Goal: Task Accomplishment & Management: Use online tool/utility

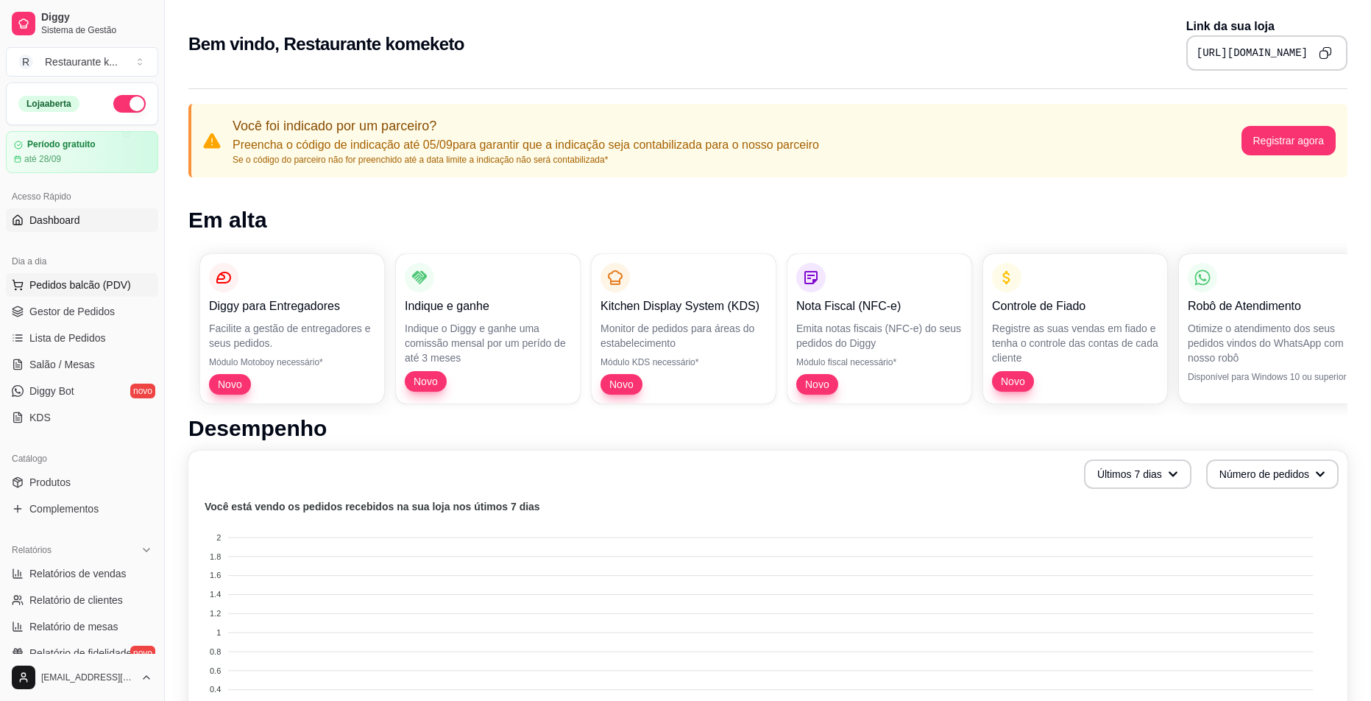
click at [72, 283] on span "Pedidos balcão (PDV)" at bounding box center [80, 284] width 102 height 15
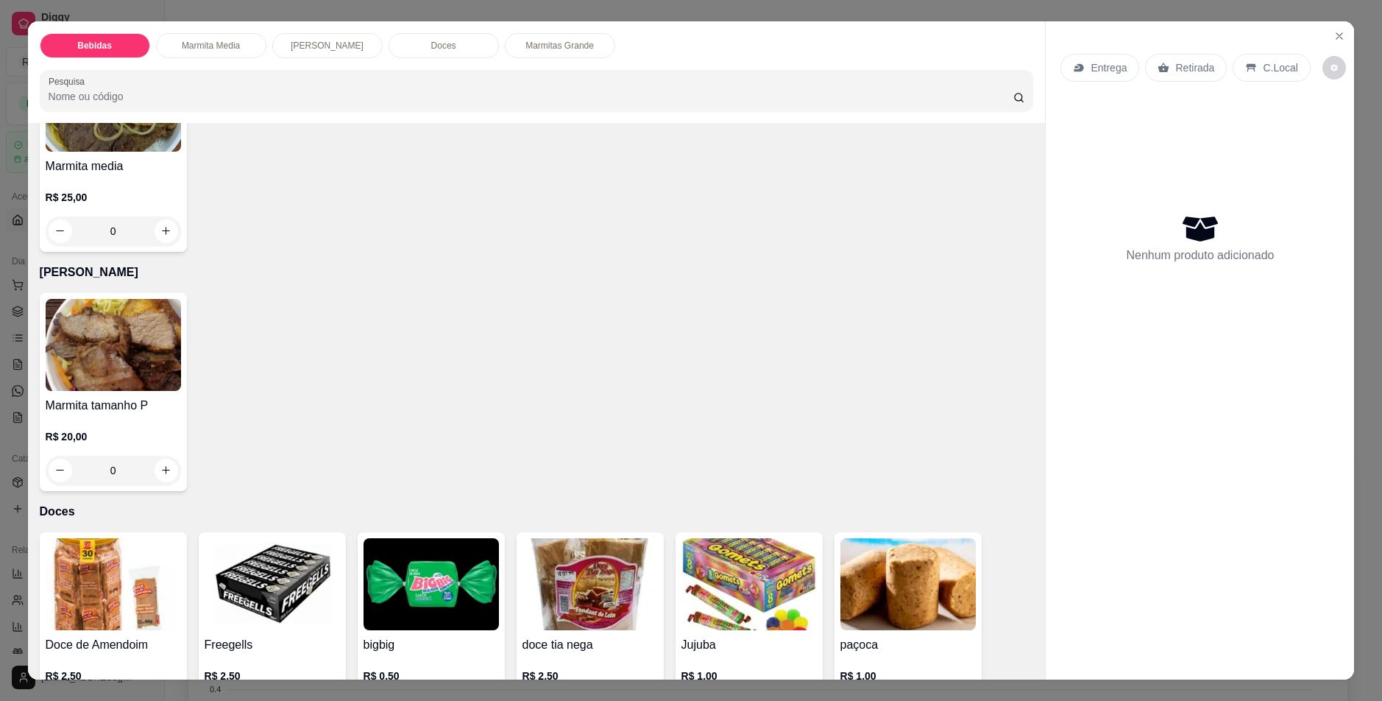
scroll to position [442, 0]
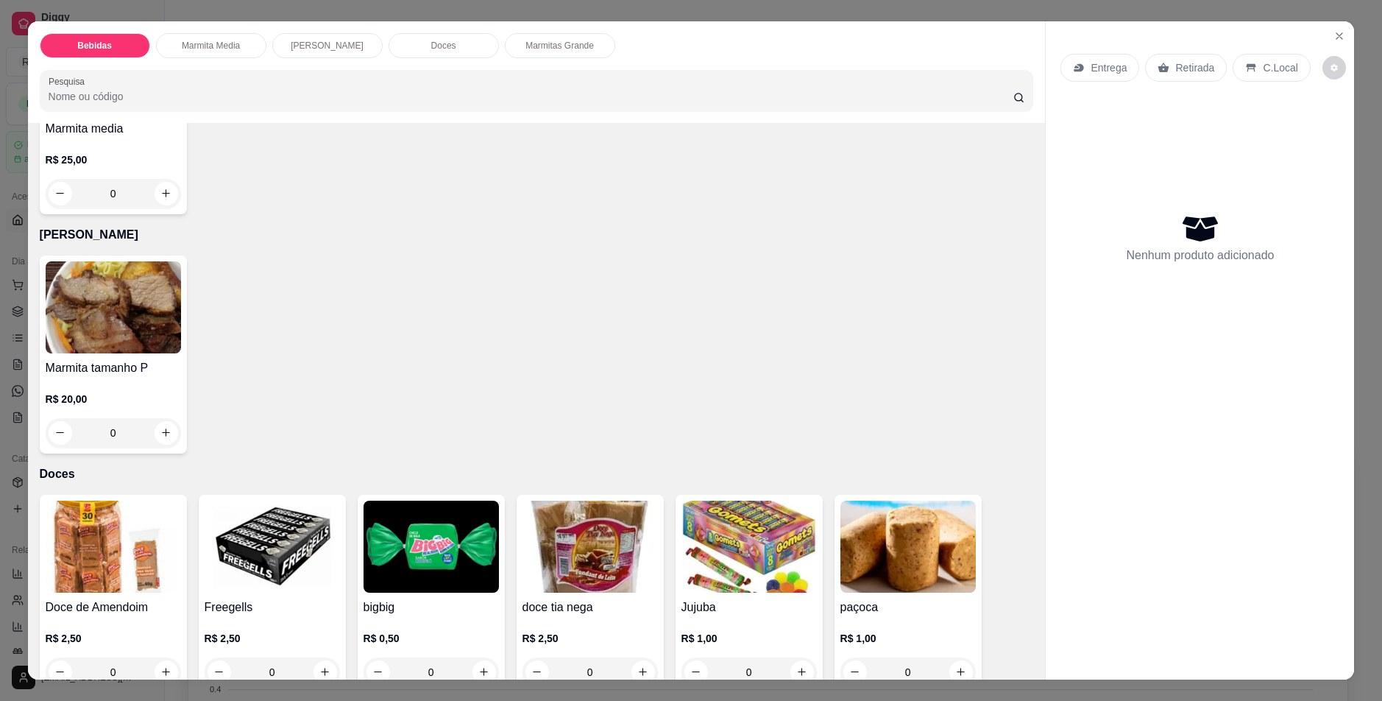
click at [160, 431] on div "0" at bounding box center [113, 432] width 135 height 29
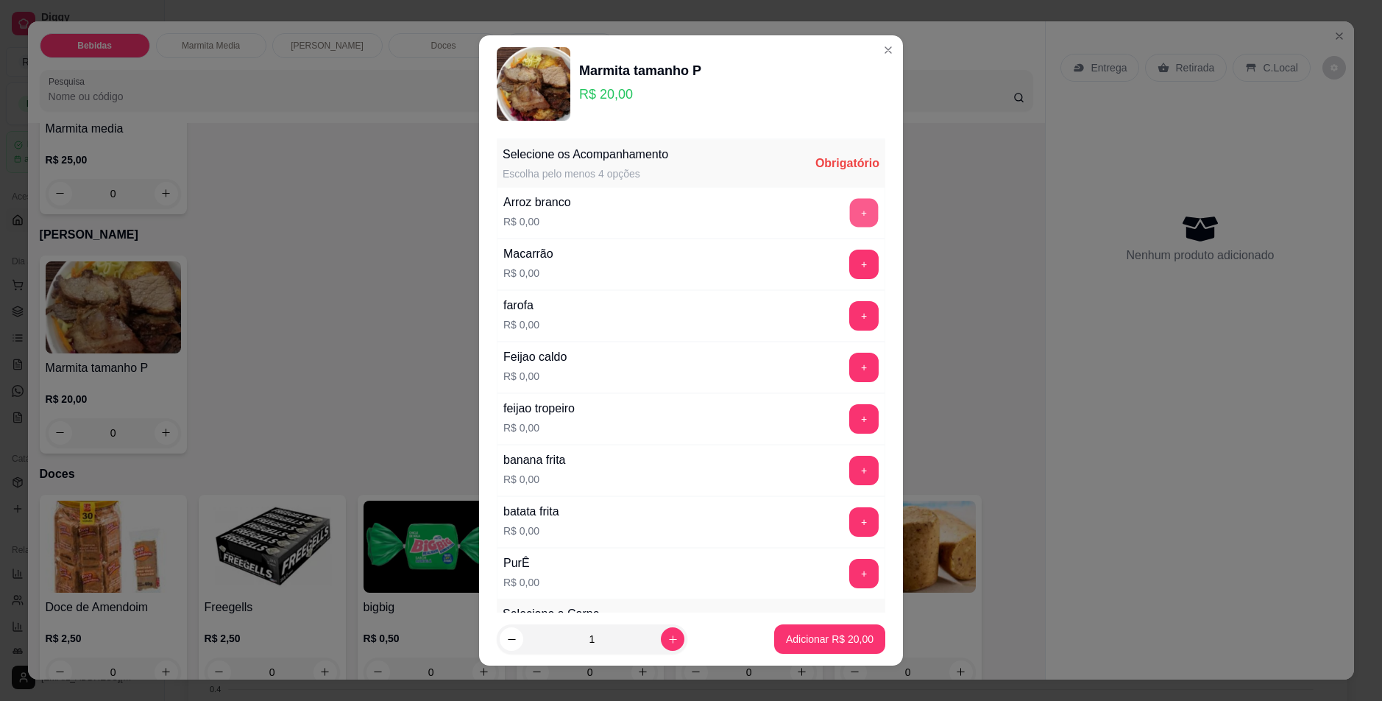
click at [850, 211] on button "+" at bounding box center [864, 212] width 29 height 29
click at [850, 268] on button "+" at bounding box center [864, 263] width 29 height 29
click at [850, 413] on button "+" at bounding box center [864, 418] width 29 height 29
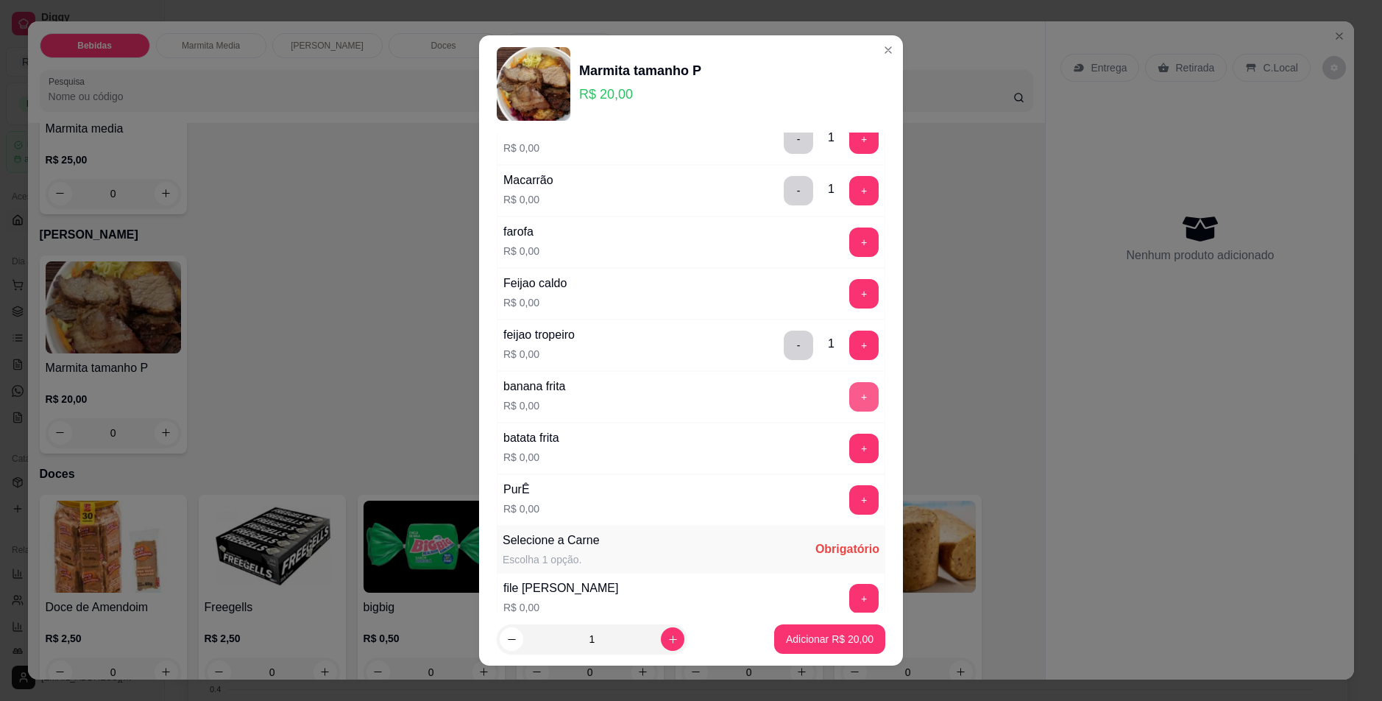
click at [849, 403] on button "+" at bounding box center [863, 396] width 29 height 29
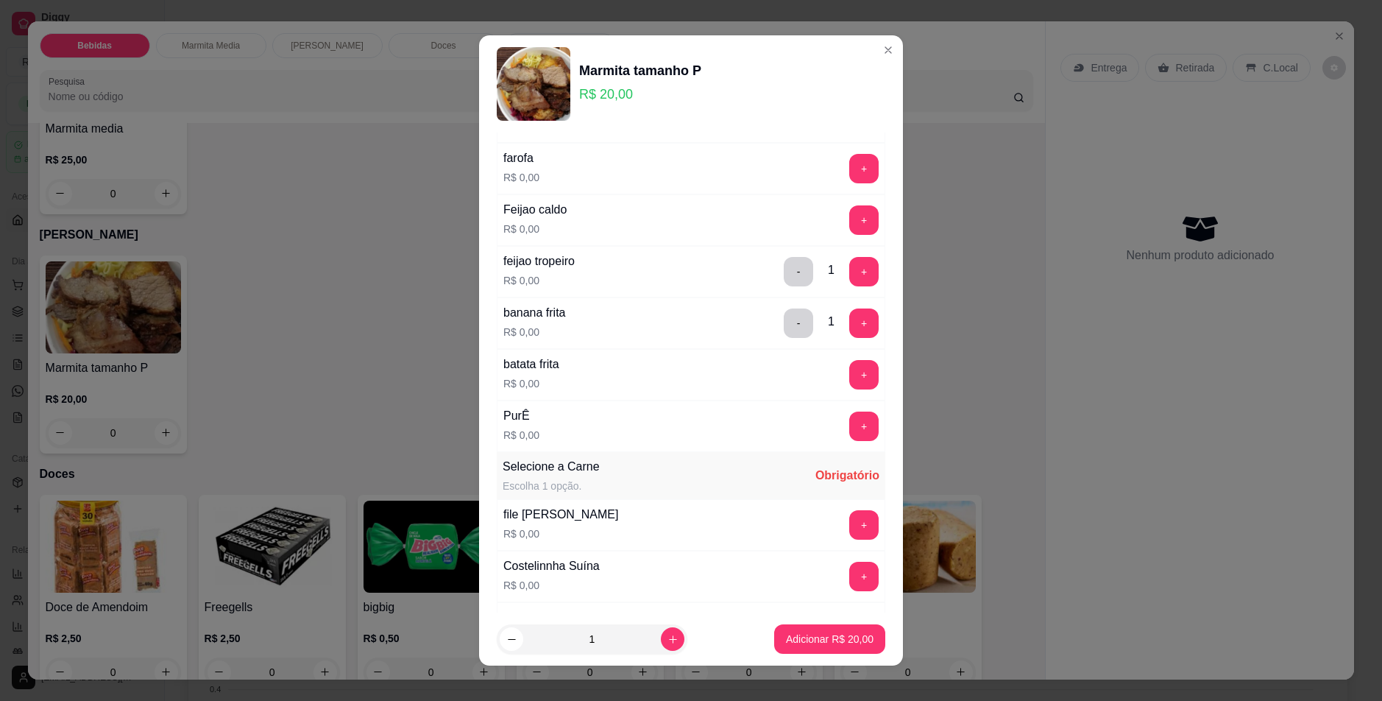
scroll to position [221, 0]
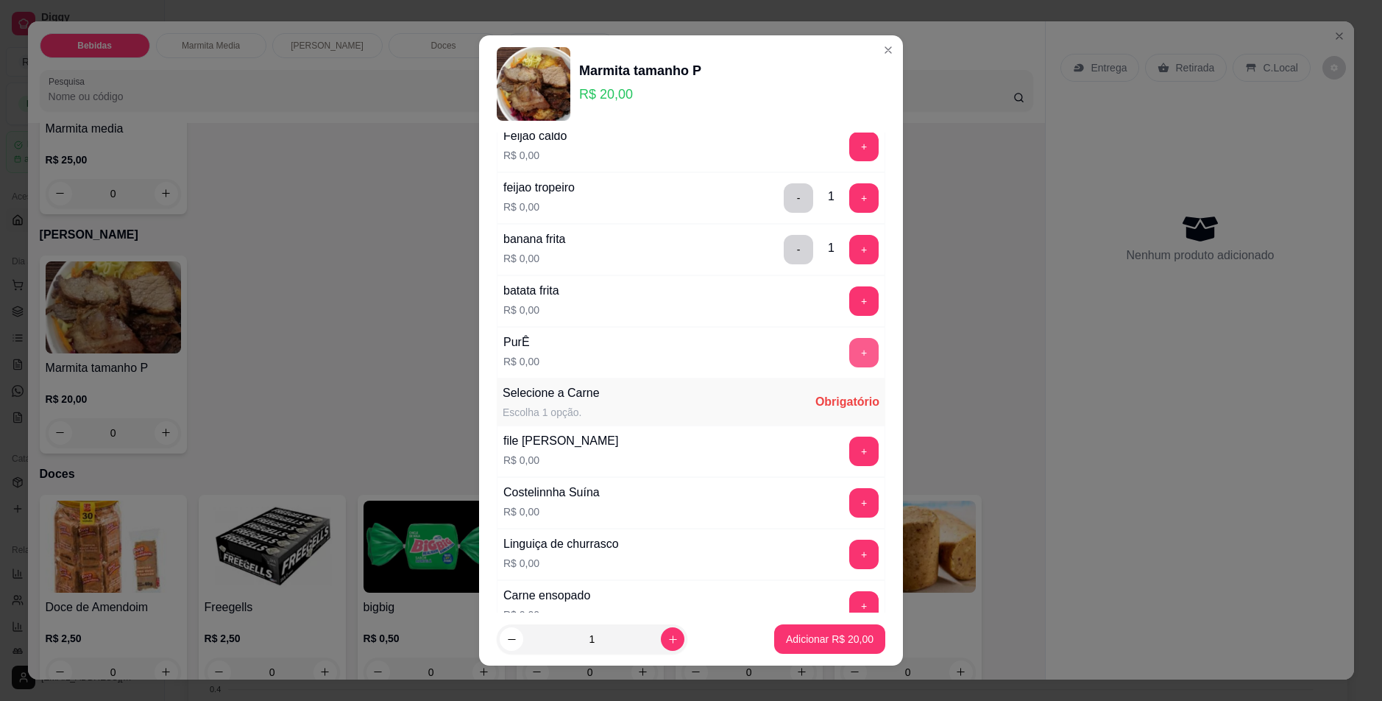
click at [849, 353] on button "+" at bounding box center [863, 352] width 29 height 29
click at [849, 450] on button "+" at bounding box center [863, 450] width 29 height 29
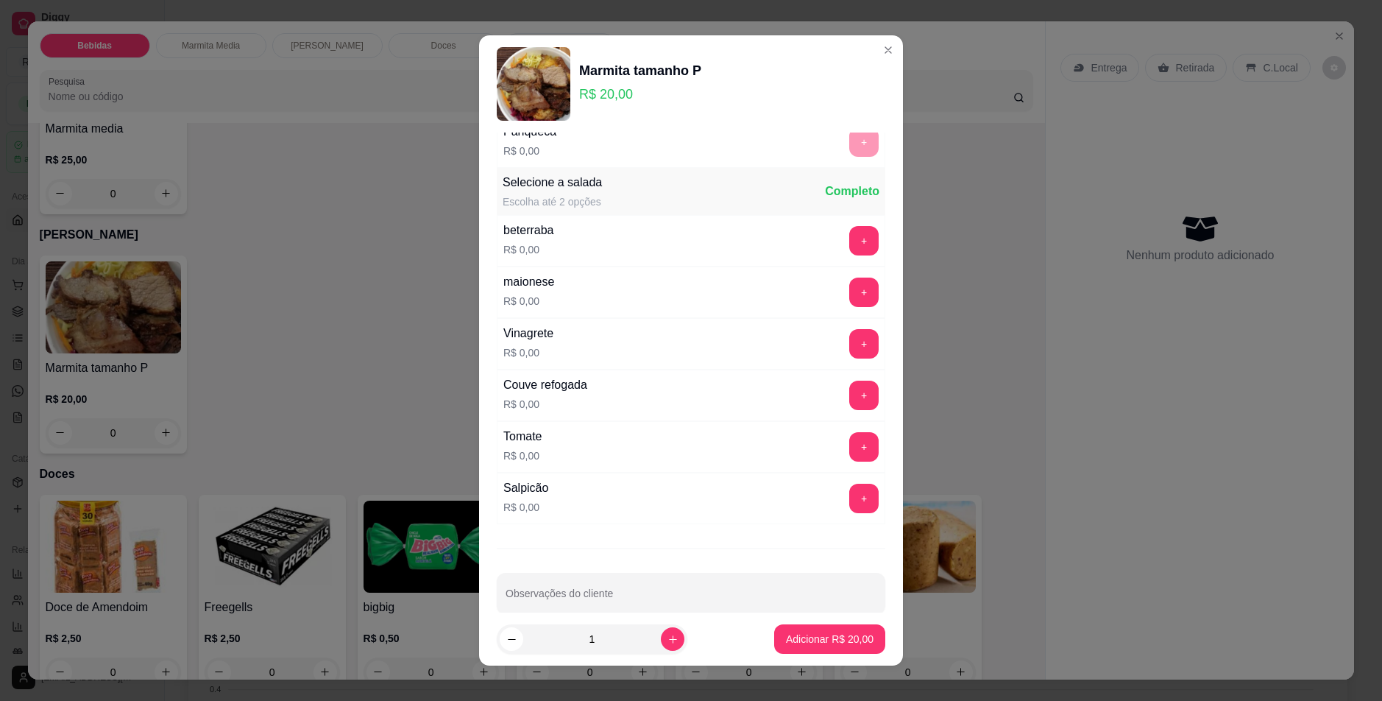
scroll to position [757, 0]
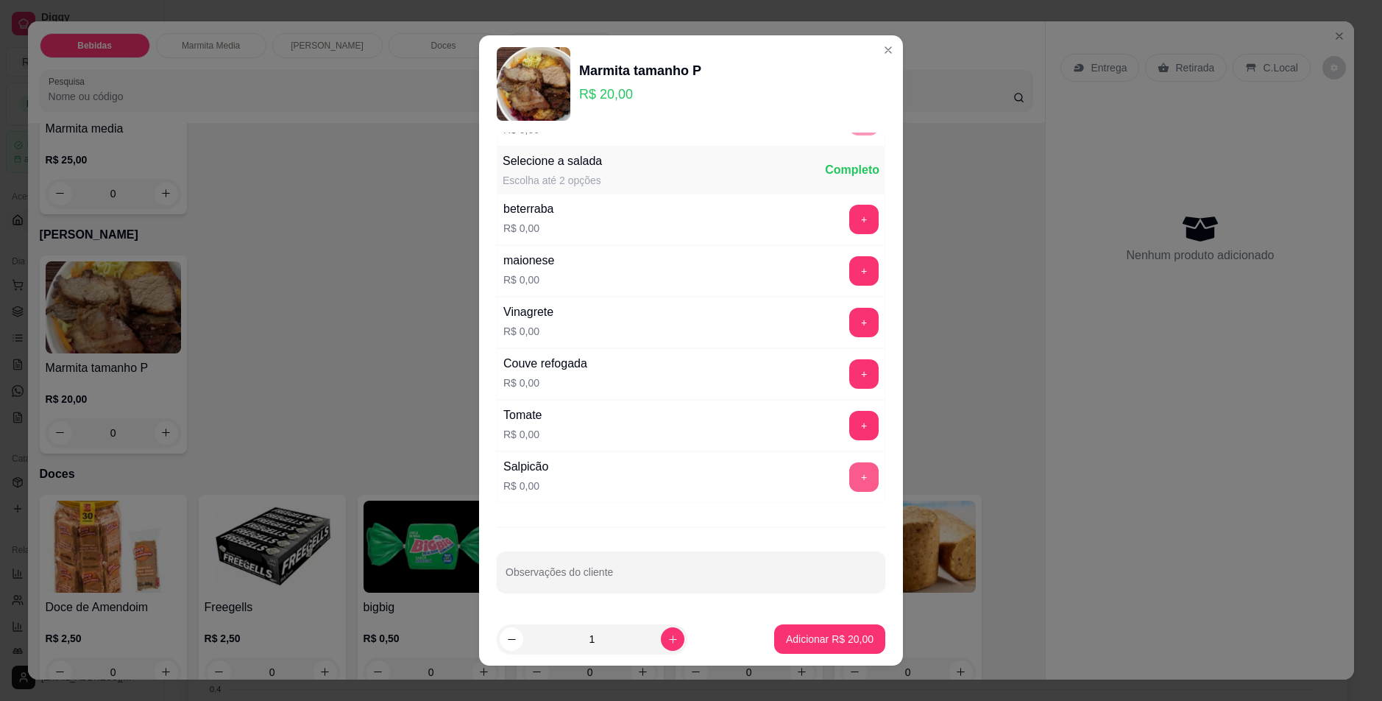
click at [849, 476] on button "+" at bounding box center [863, 476] width 29 height 29
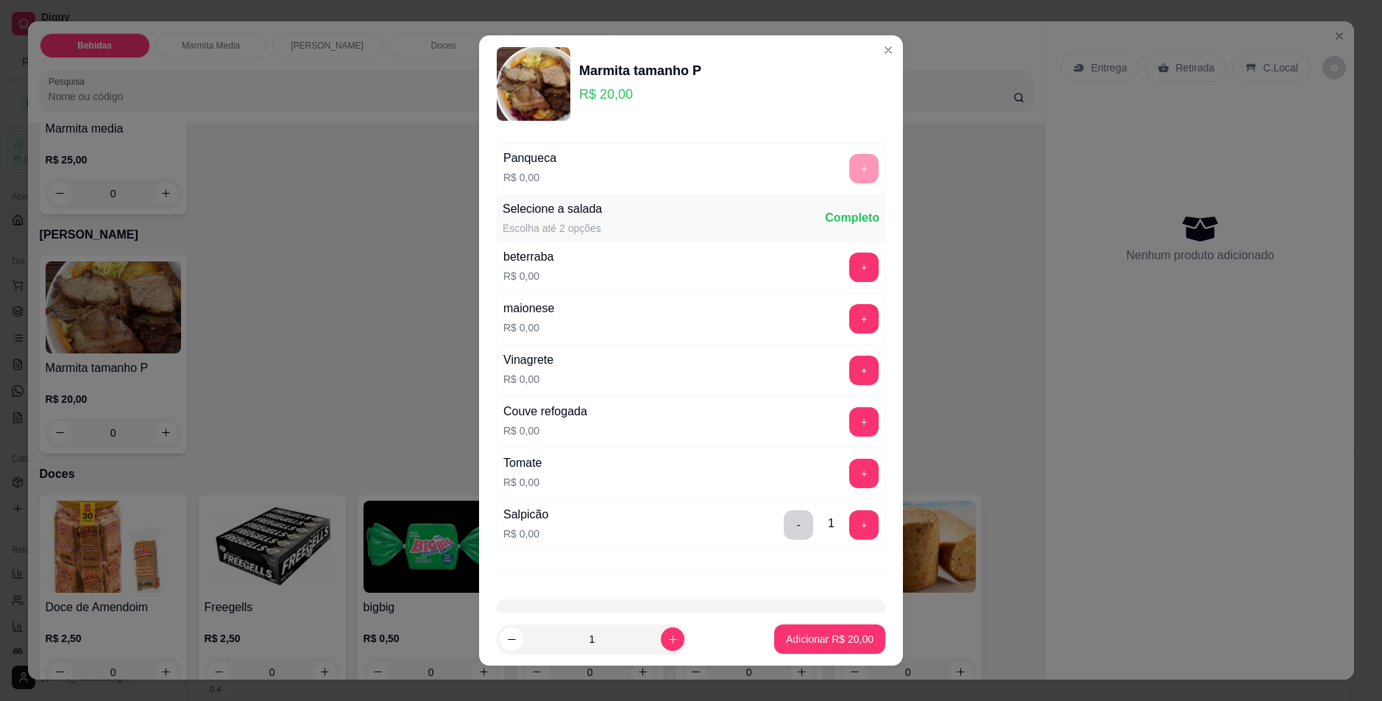
scroll to position [684, 0]
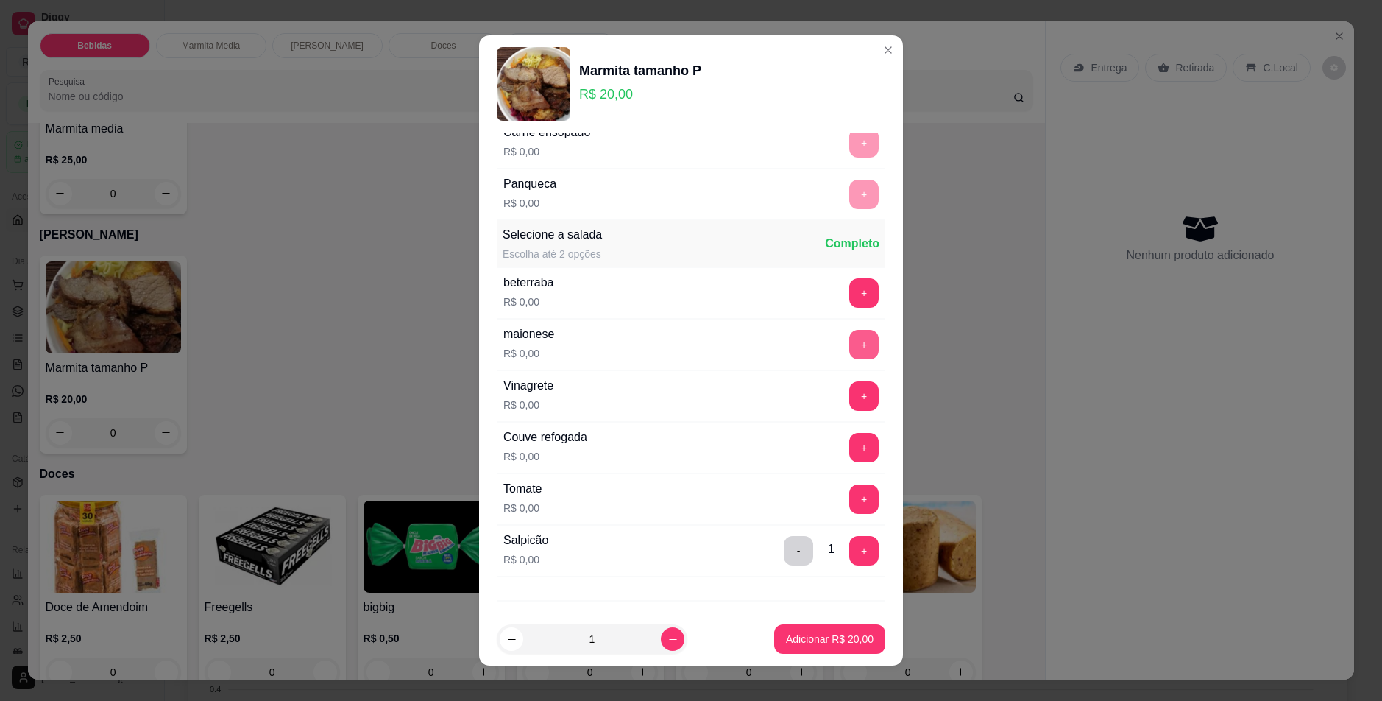
click at [849, 339] on button "+" at bounding box center [863, 344] width 29 height 29
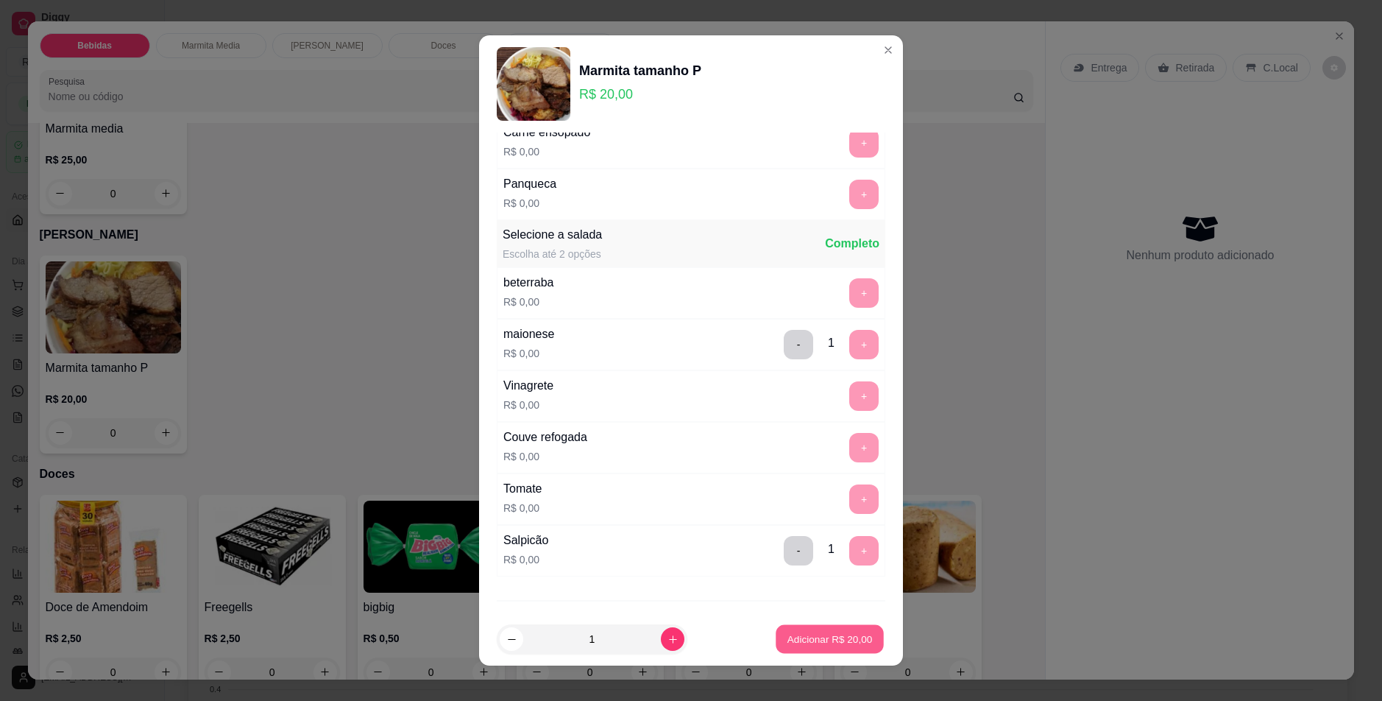
click at [824, 637] on p "Adicionar R$ 20,00" at bounding box center [829, 639] width 85 height 14
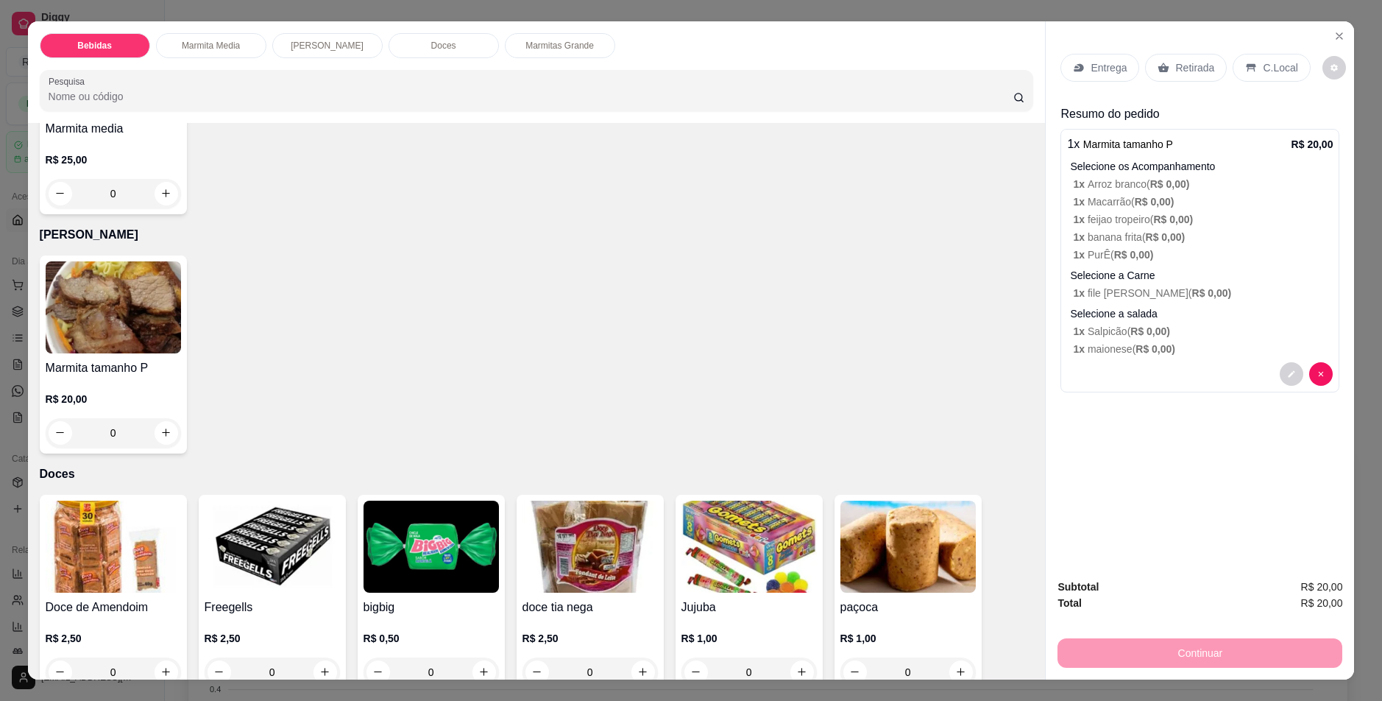
click at [160, 438] on div "0" at bounding box center [113, 432] width 135 height 29
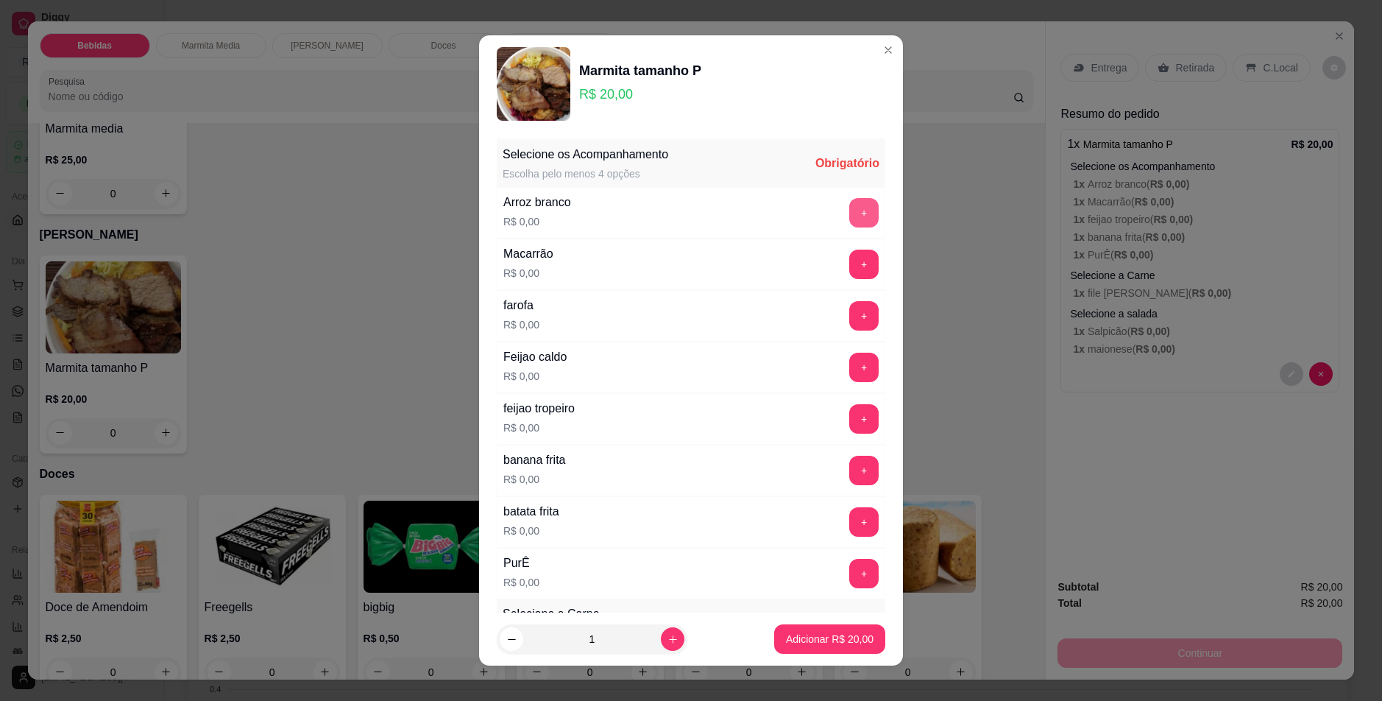
click at [849, 207] on button "+" at bounding box center [863, 212] width 29 height 29
click at [850, 269] on button "+" at bounding box center [864, 263] width 29 height 29
click at [850, 408] on button "+" at bounding box center [864, 418] width 29 height 29
click at [850, 464] on button "+" at bounding box center [864, 470] width 29 height 29
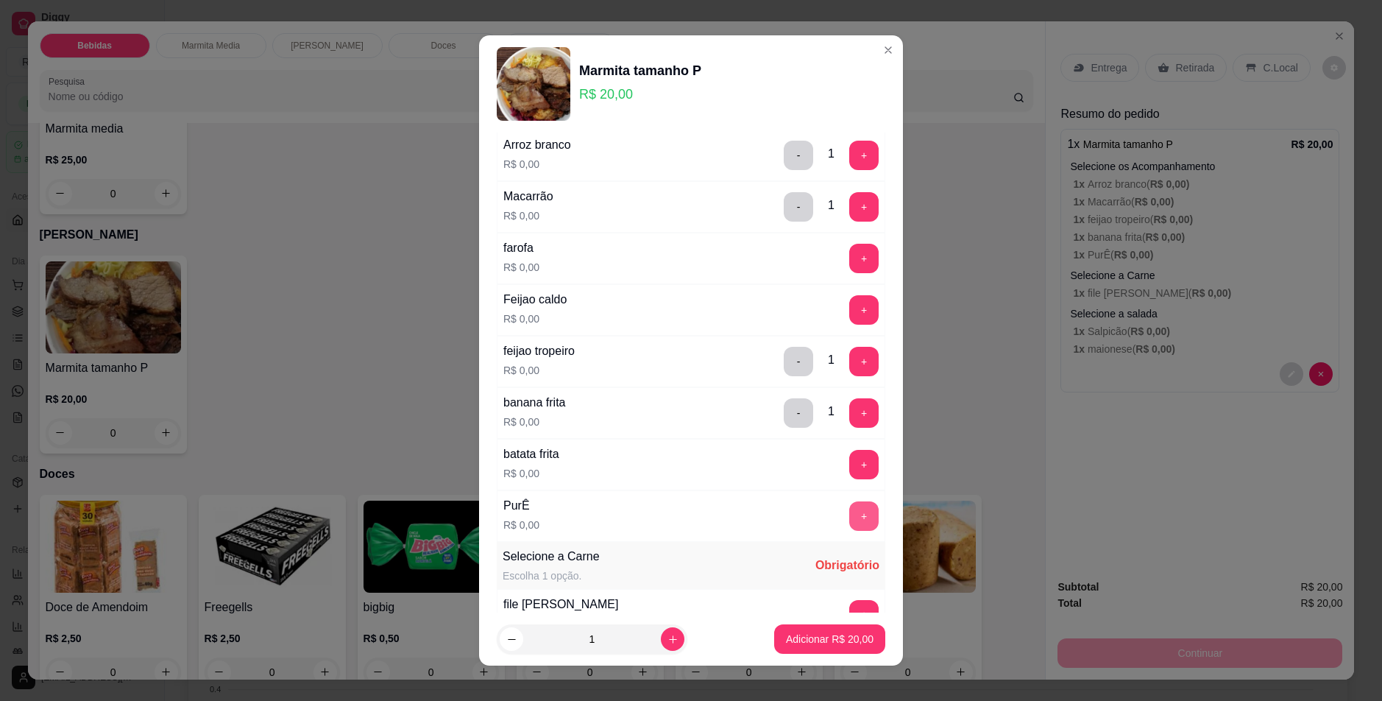
scroll to position [147, 0]
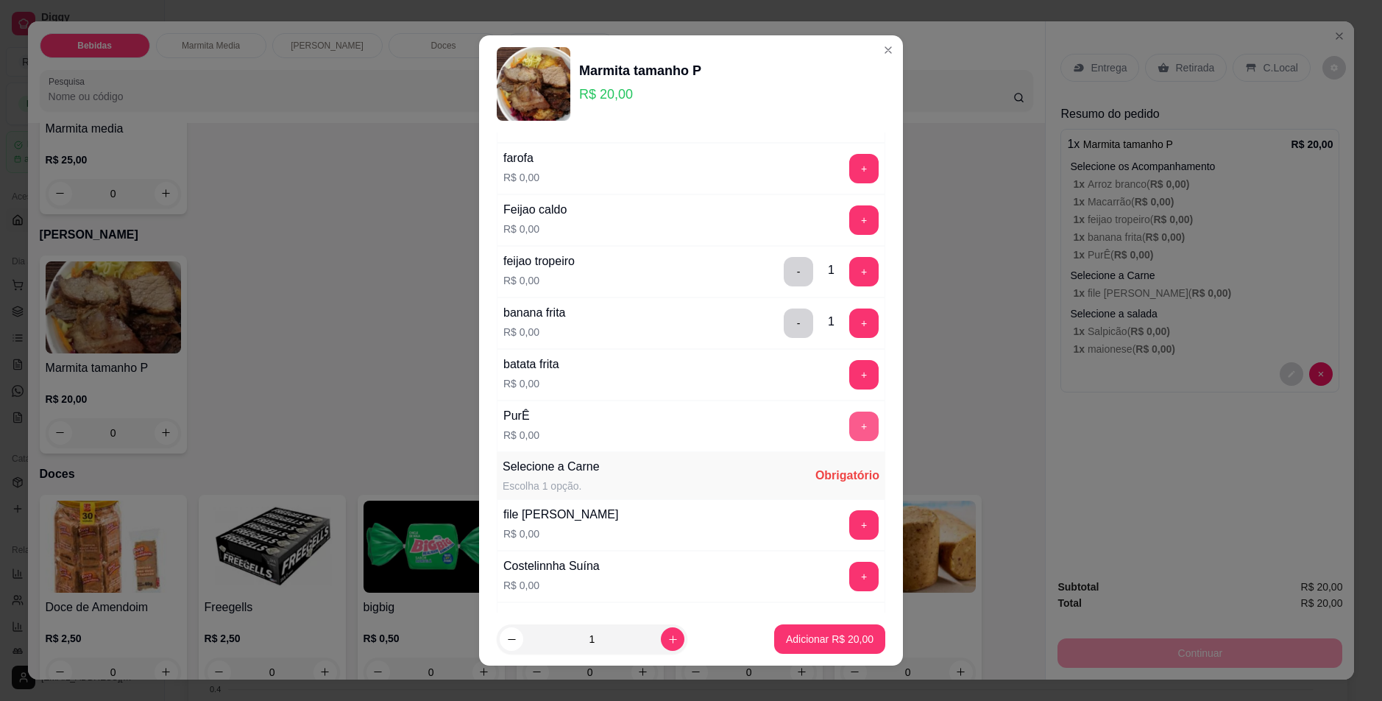
click at [849, 427] on button "+" at bounding box center [863, 425] width 29 height 29
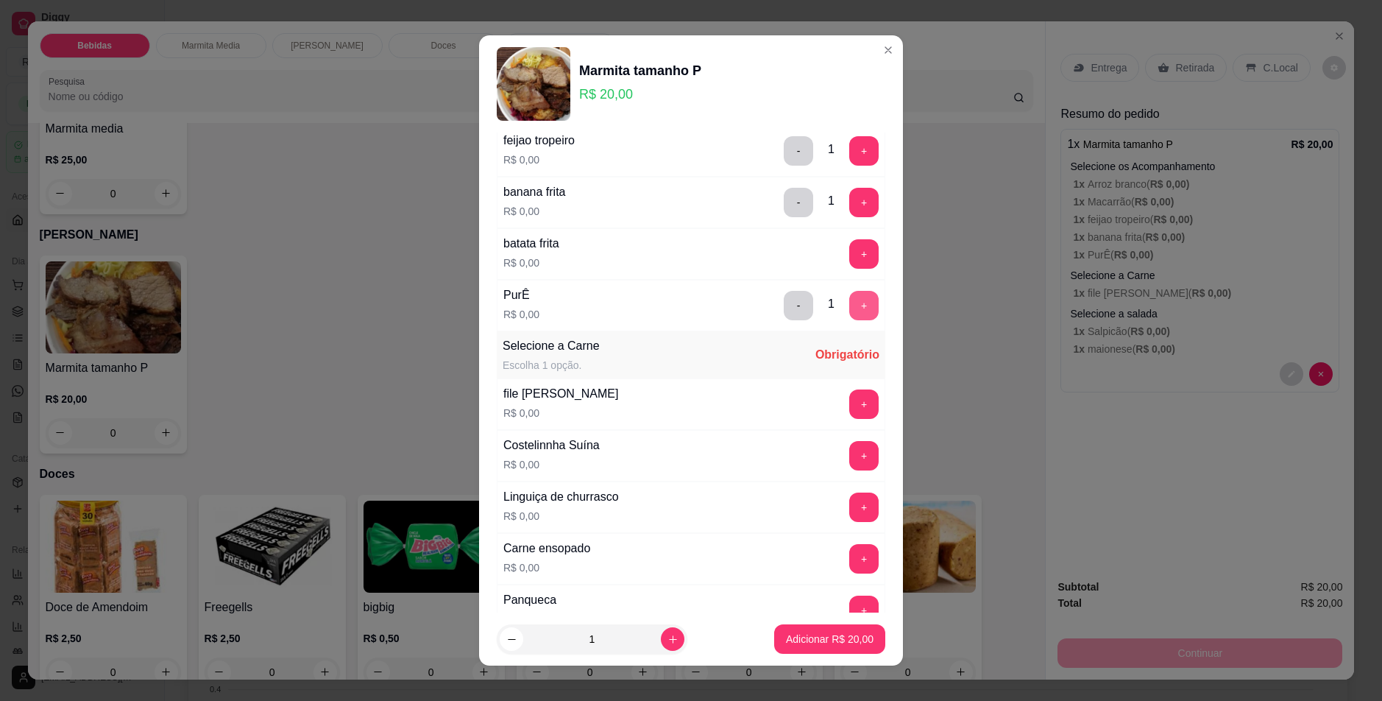
scroll to position [294, 0]
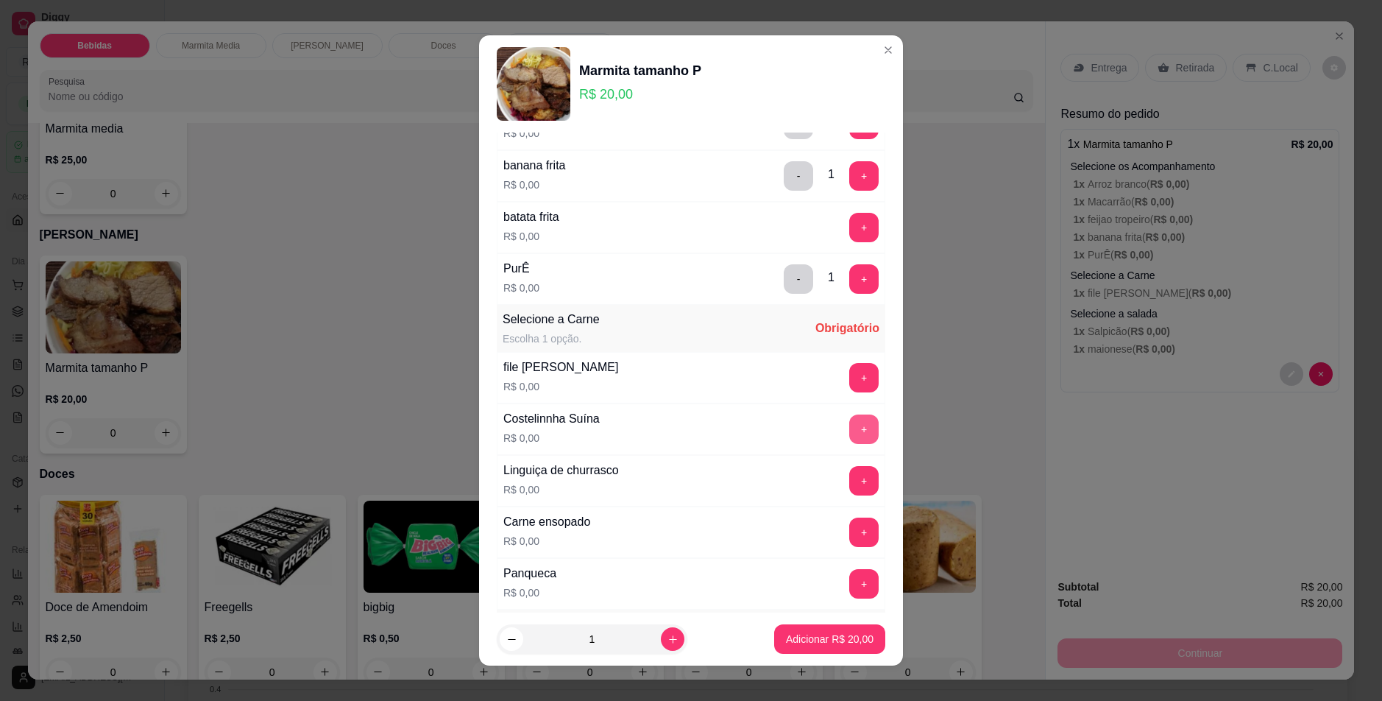
click at [849, 434] on button "+" at bounding box center [863, 428] width 29 height 29
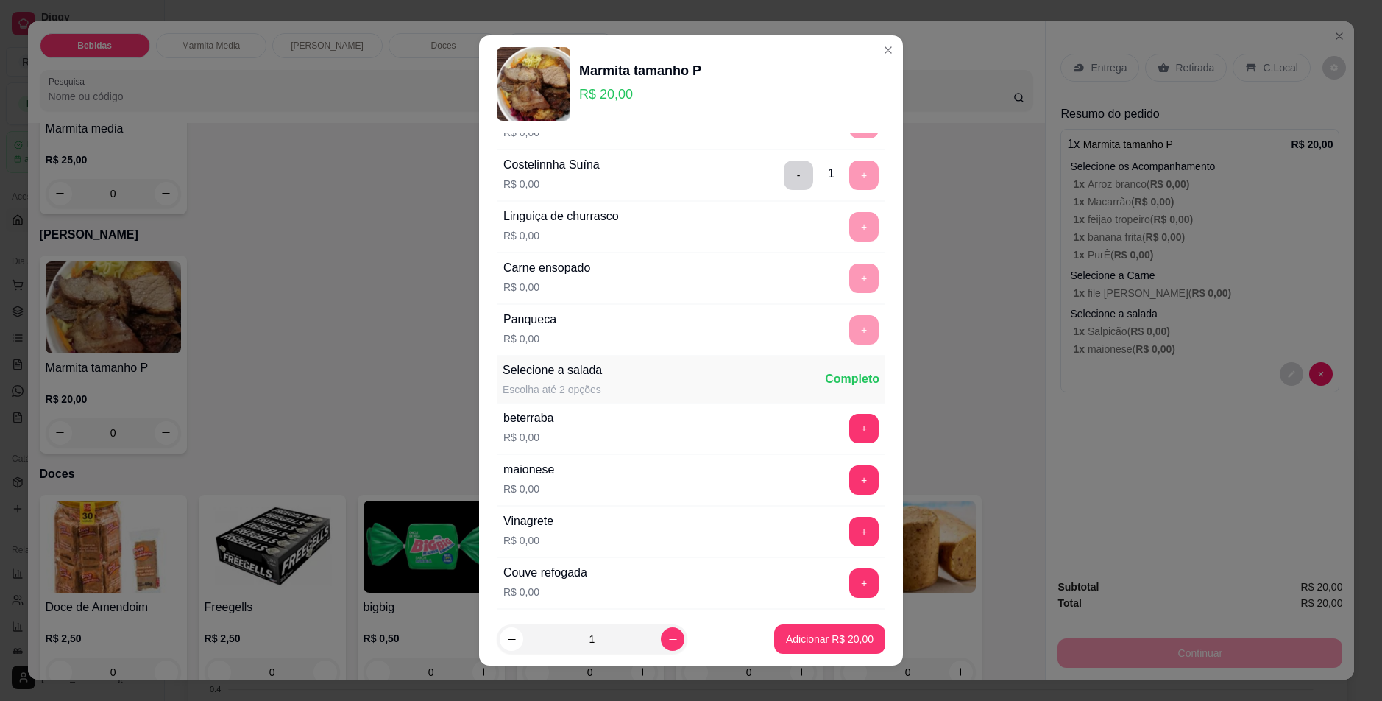
scroll to position [589, 0]
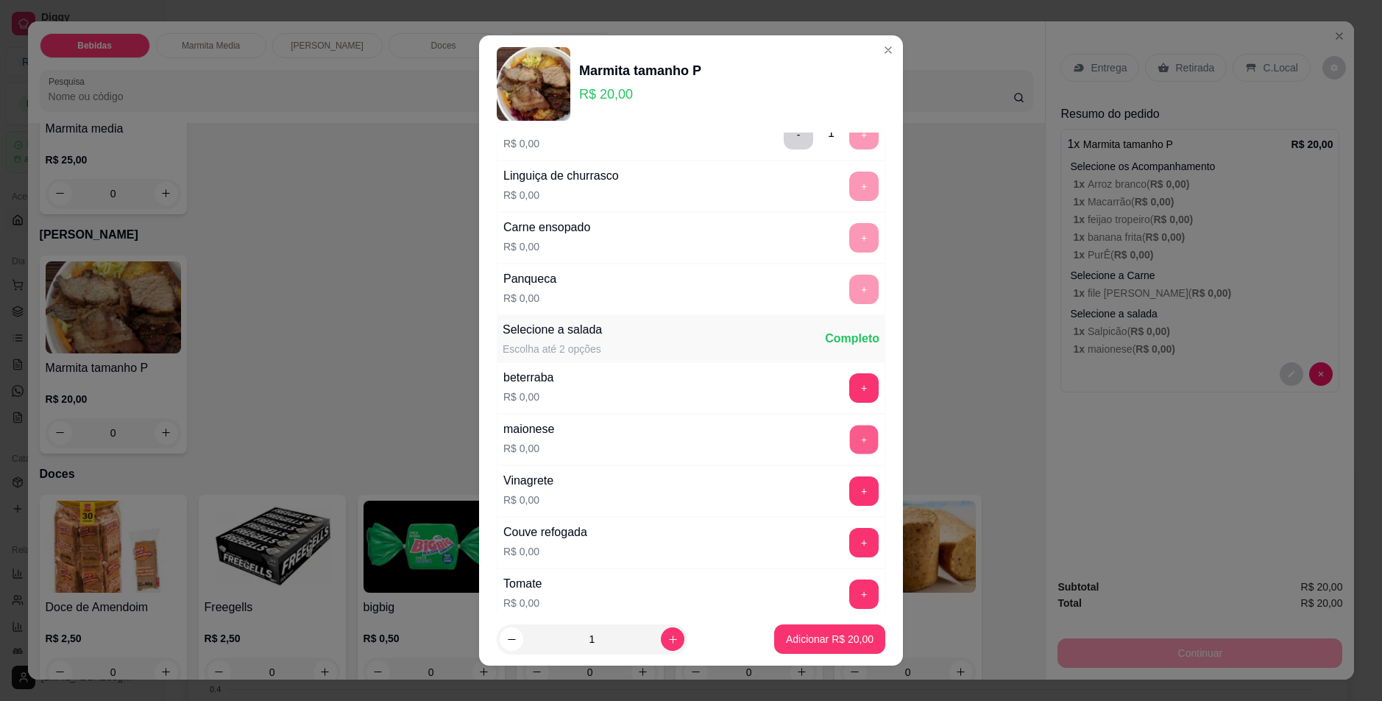
click at [850, 436] on button "+" at bounding box center [864, 439] width 29 height 29
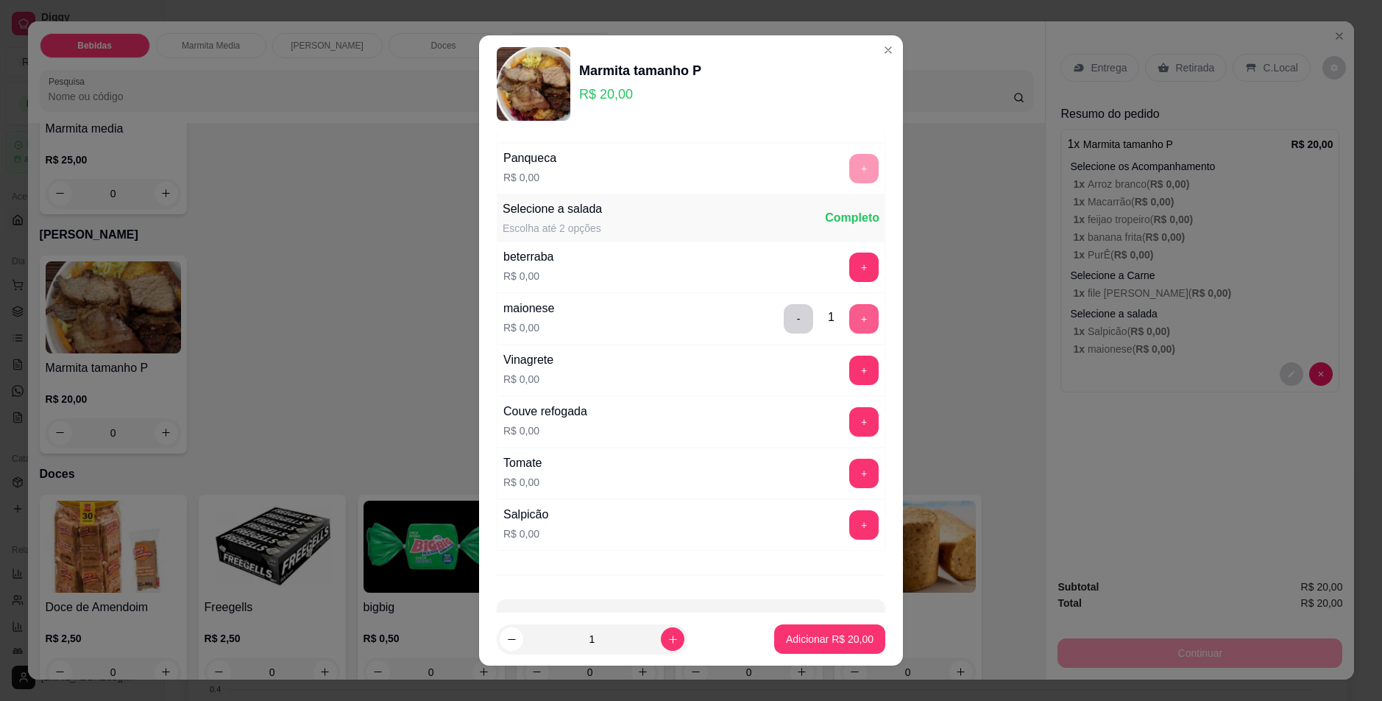
scroll to position [736, 0]
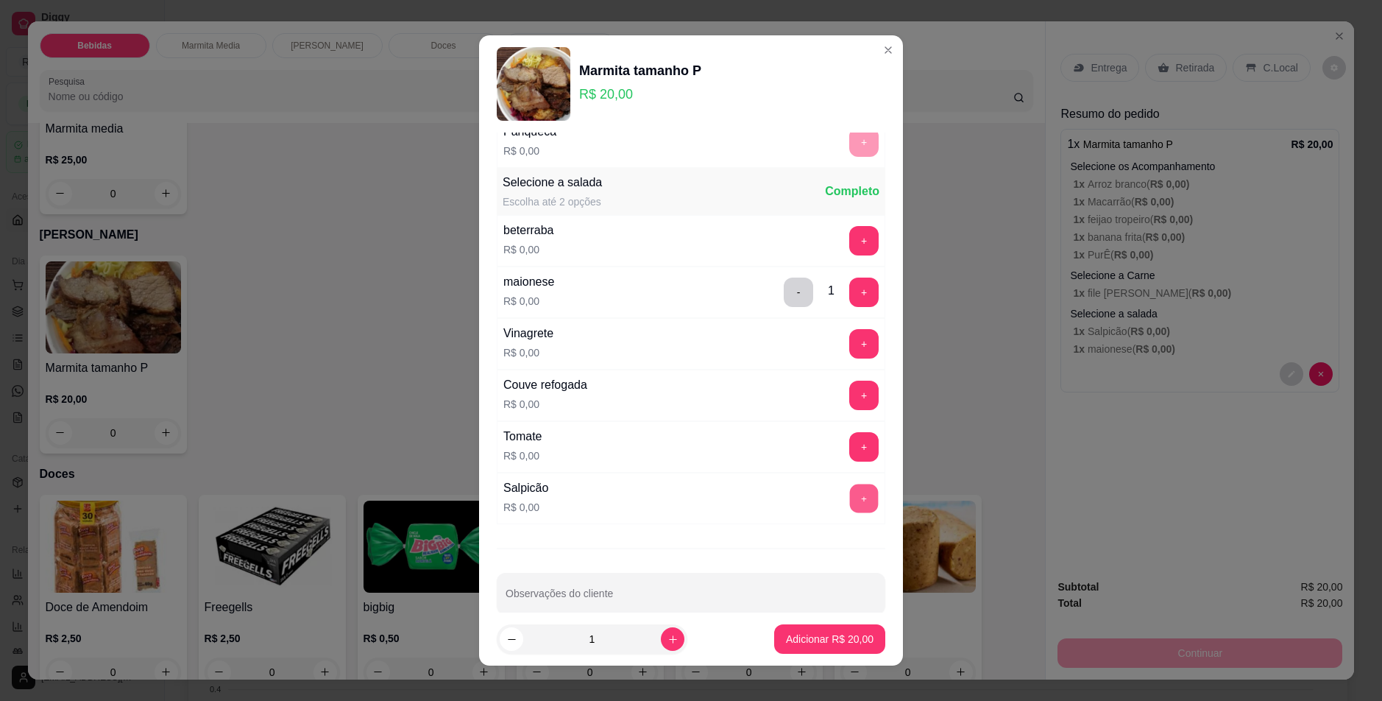
click at [850, 497] on button "+" at bounding box center [864, 498] width 29 height 29
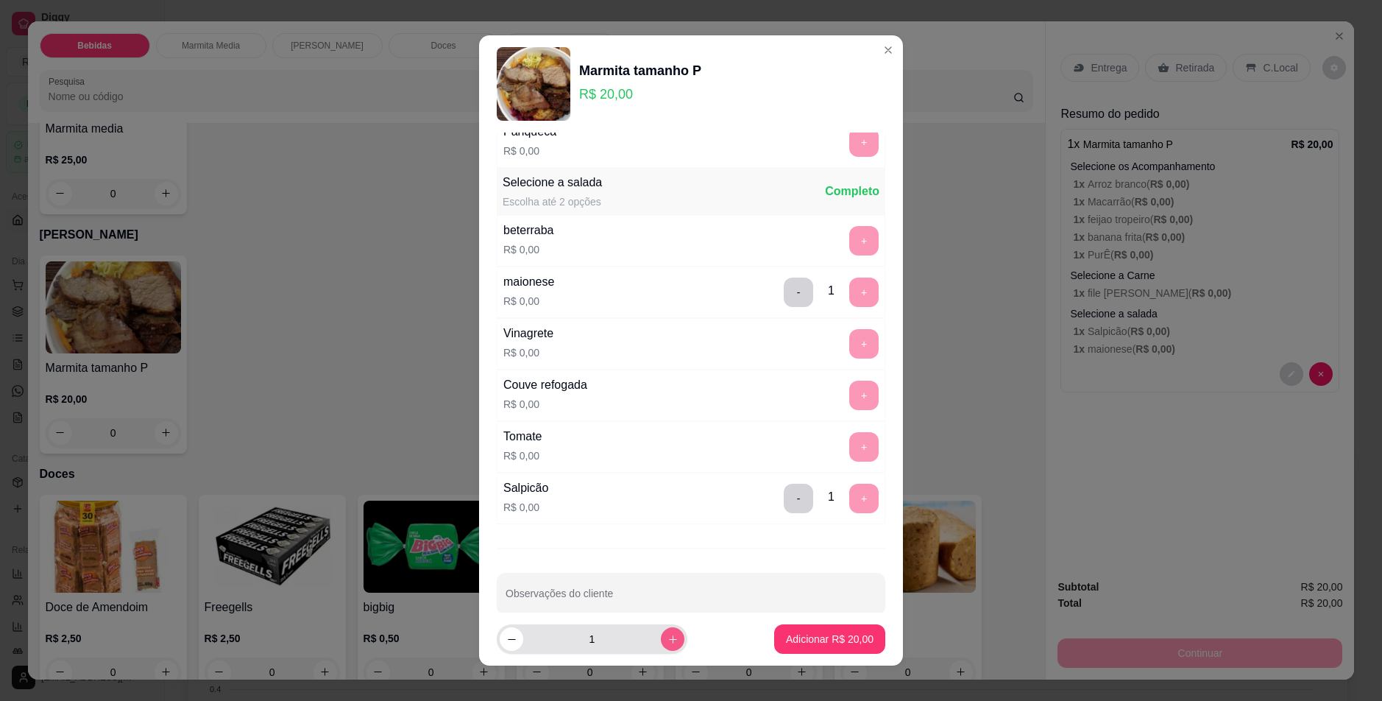
click at [667, 638] on icon "increase-product-quantity" at bounding box center [672, 639] width 11 height 11
type input "2"
click at [798, 635] on p "Adicionar R$ 40,00" at bounding box center [830, 638] width 88 height 15
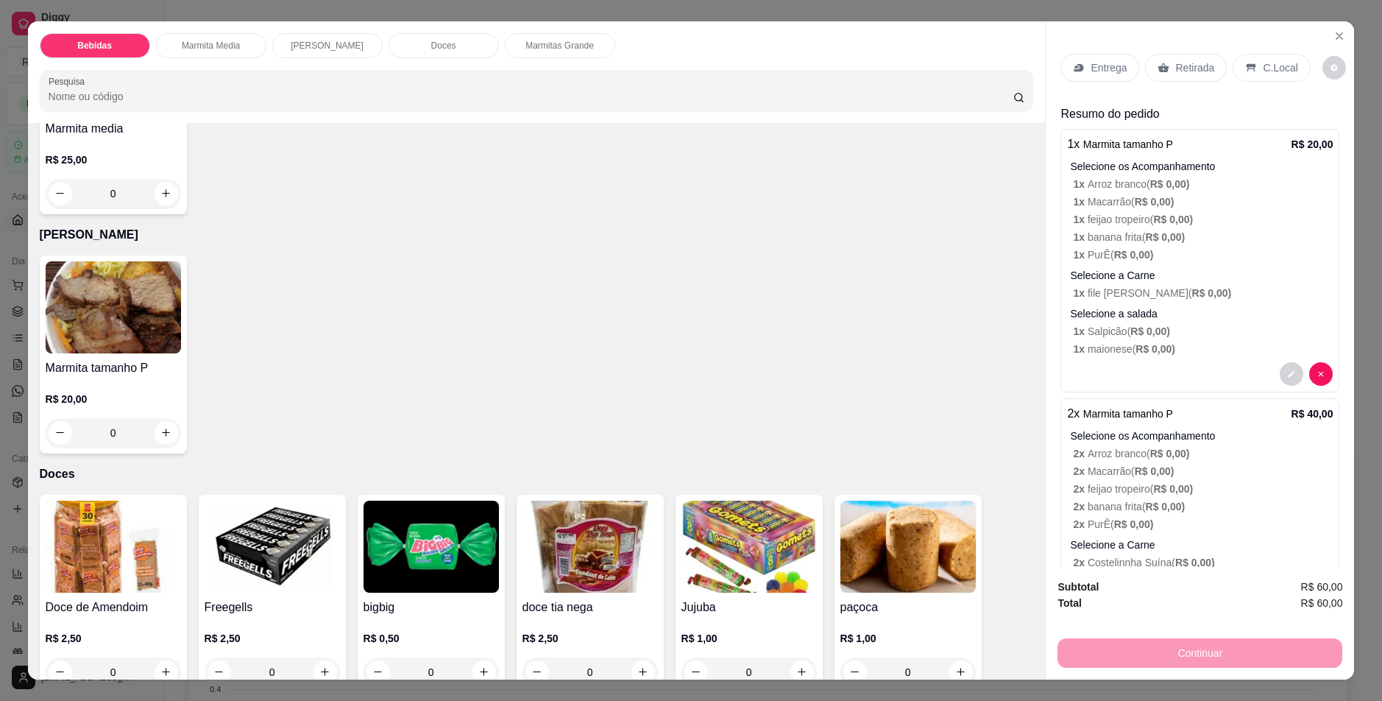
click at [1067, 417] on p "2 x Marmita tamanho P" at bounding box center [1120, 414] width 106 height 18
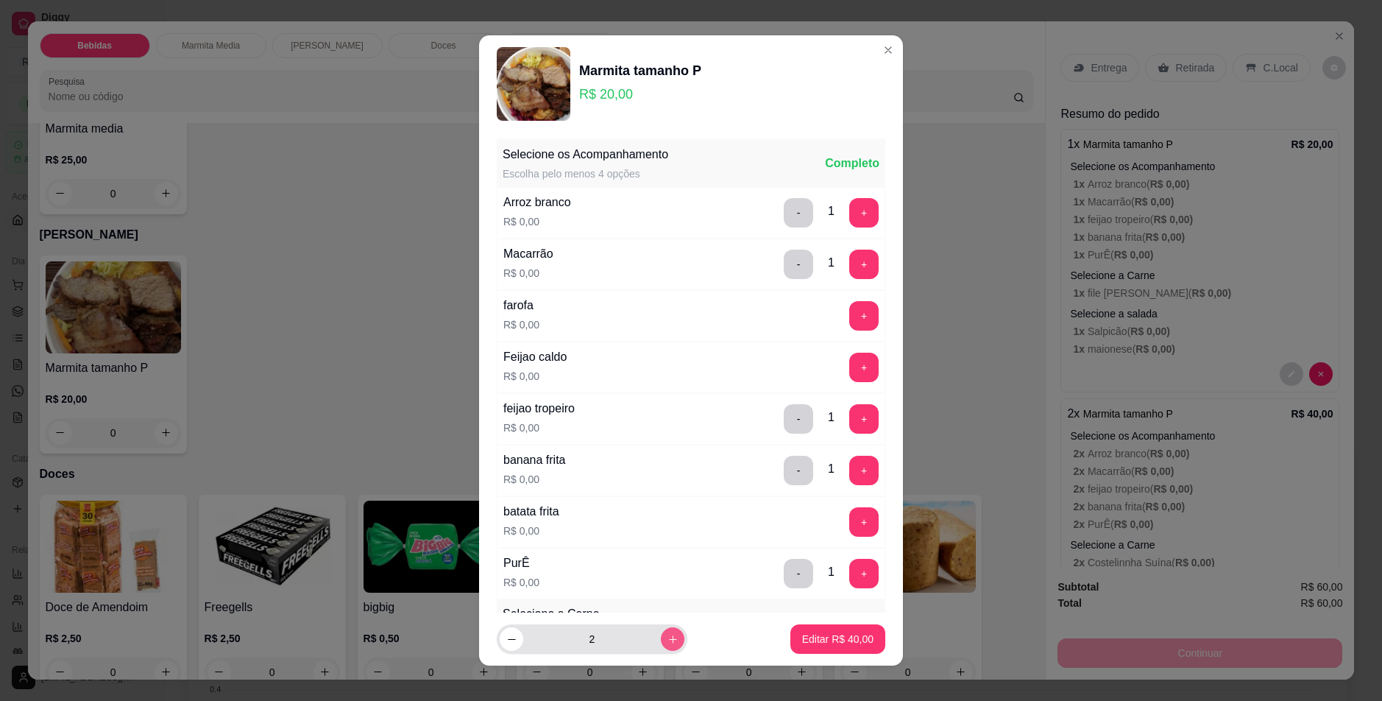
click at [669, 636] on icon "increase-product-quantity" at bounding box center [673, 639] width 8 height 8
type input "3"
click at [818, 645] on p "Editar R$ 60,00" at bounding box center [837, 639] width 69 height 14
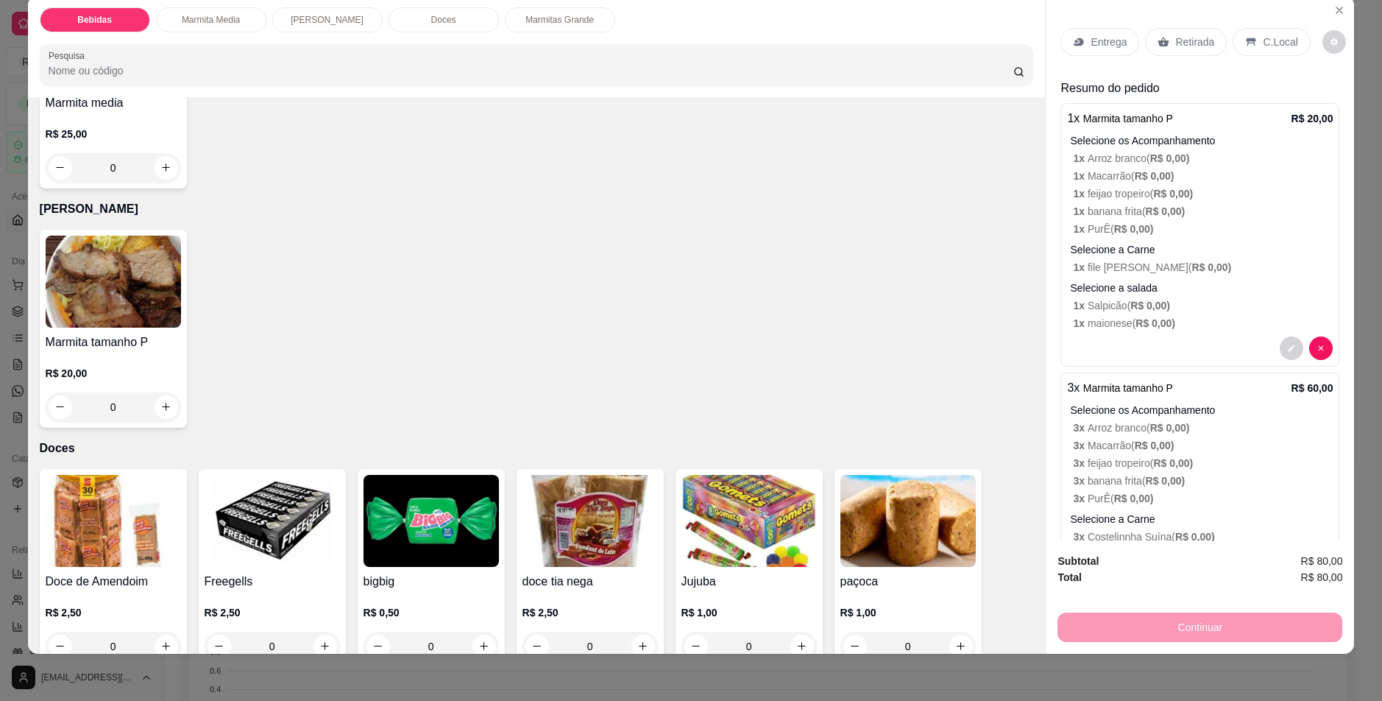
scroll to position [0, 0]
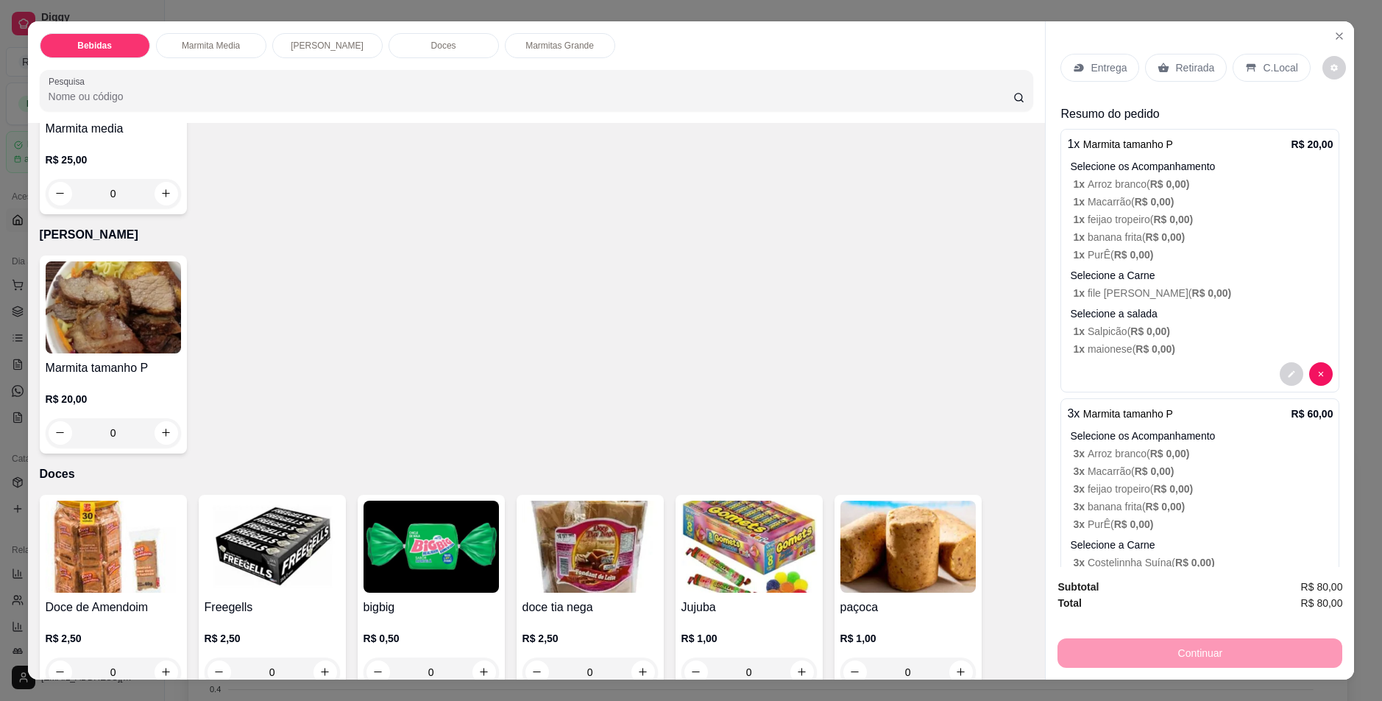
click at [1177, 65] on p "Retirada" at bounding box center [1194, 67] width 39 height 15
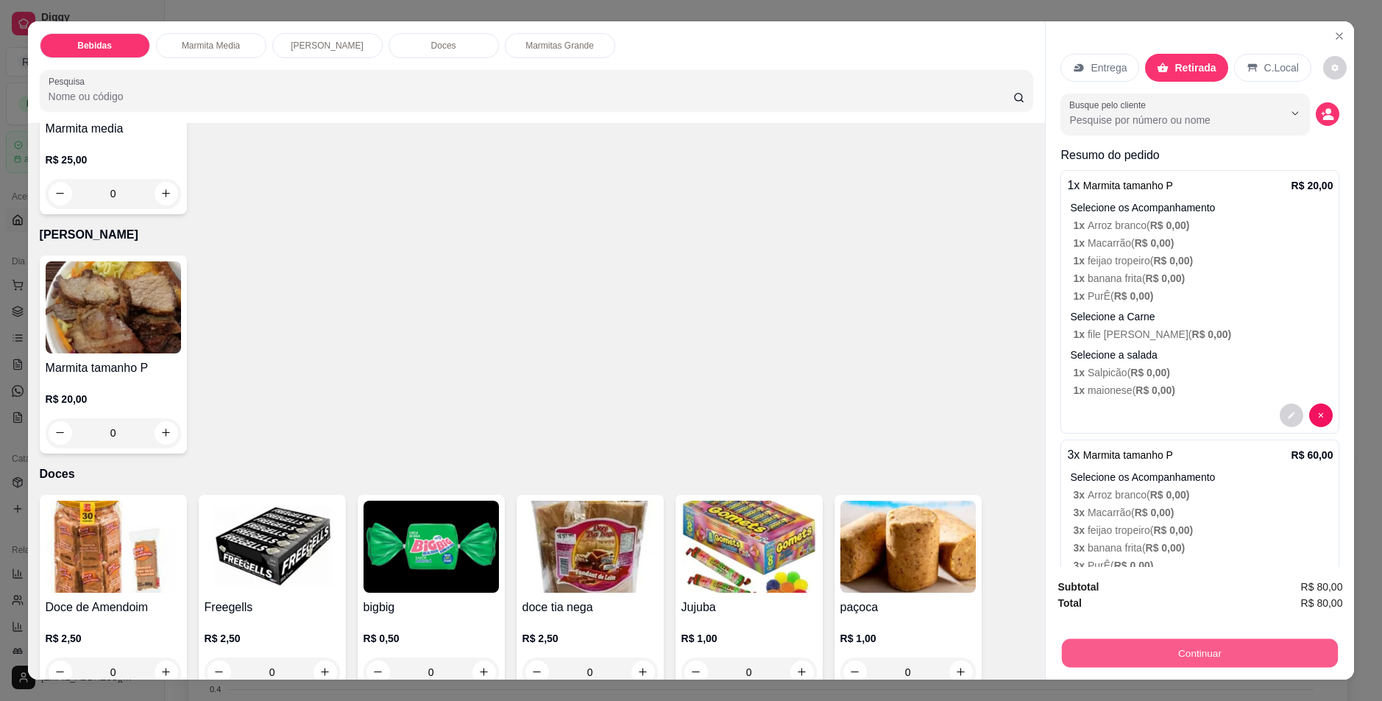
click at [1207, 654] on button "Continuar" at bounding box center [1200, 653] width 276 height 29
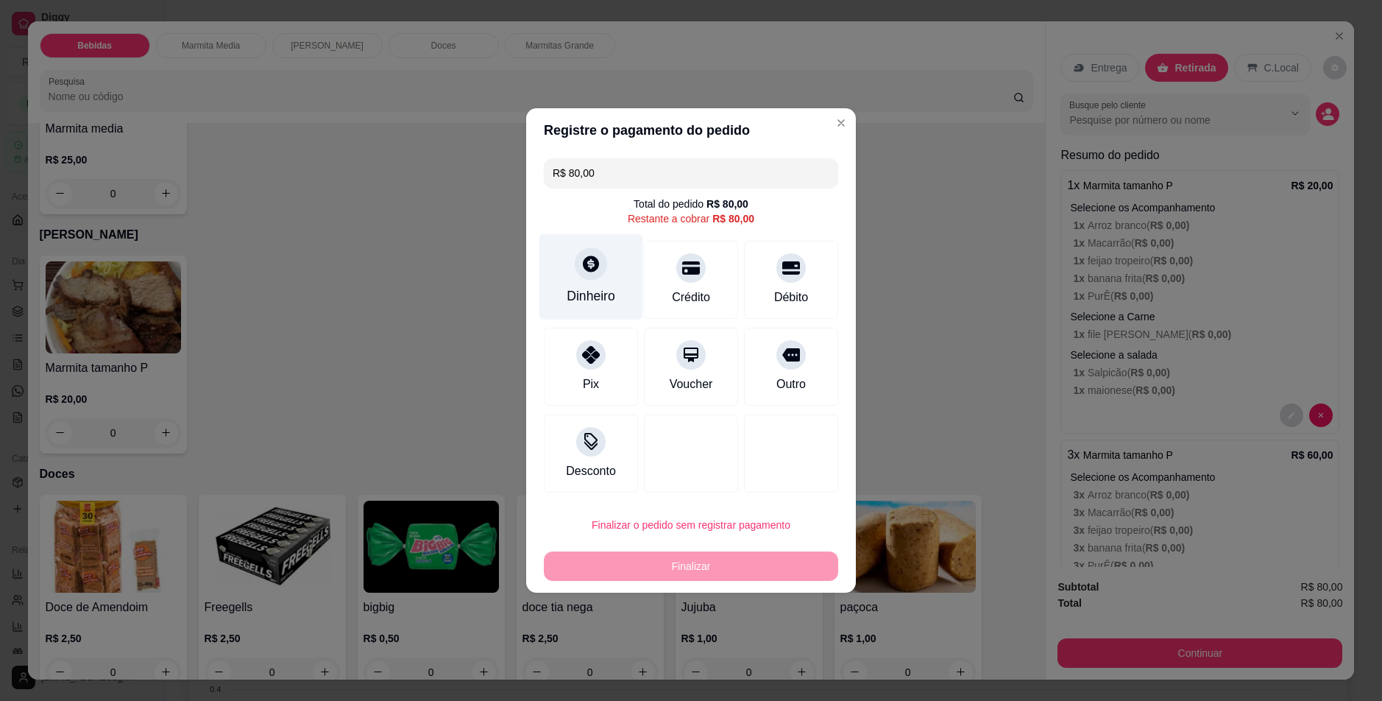
click at [587, 264] on icon at bounding box center [590, 263] width 19 height 19
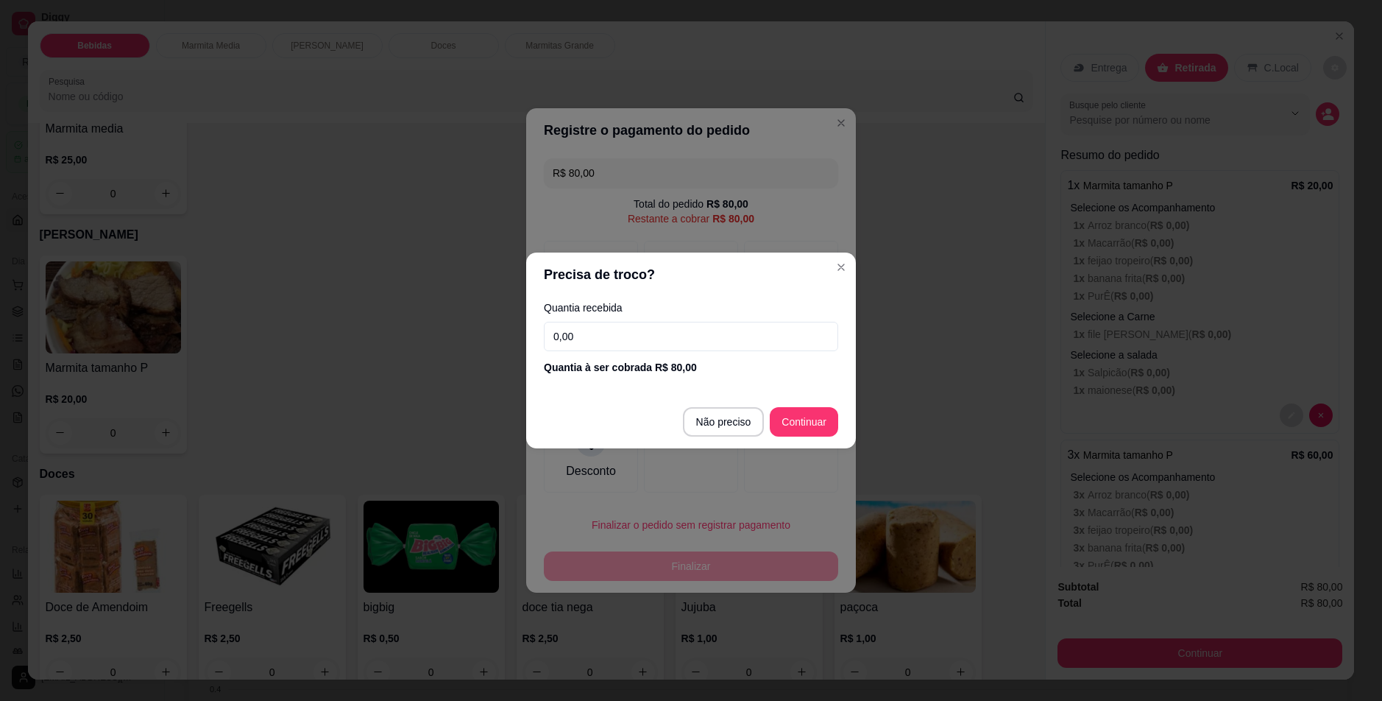
click at [637, 330] on input "0,00" at bounding box center [691, 336] width 294 height 29
type input "80,00"
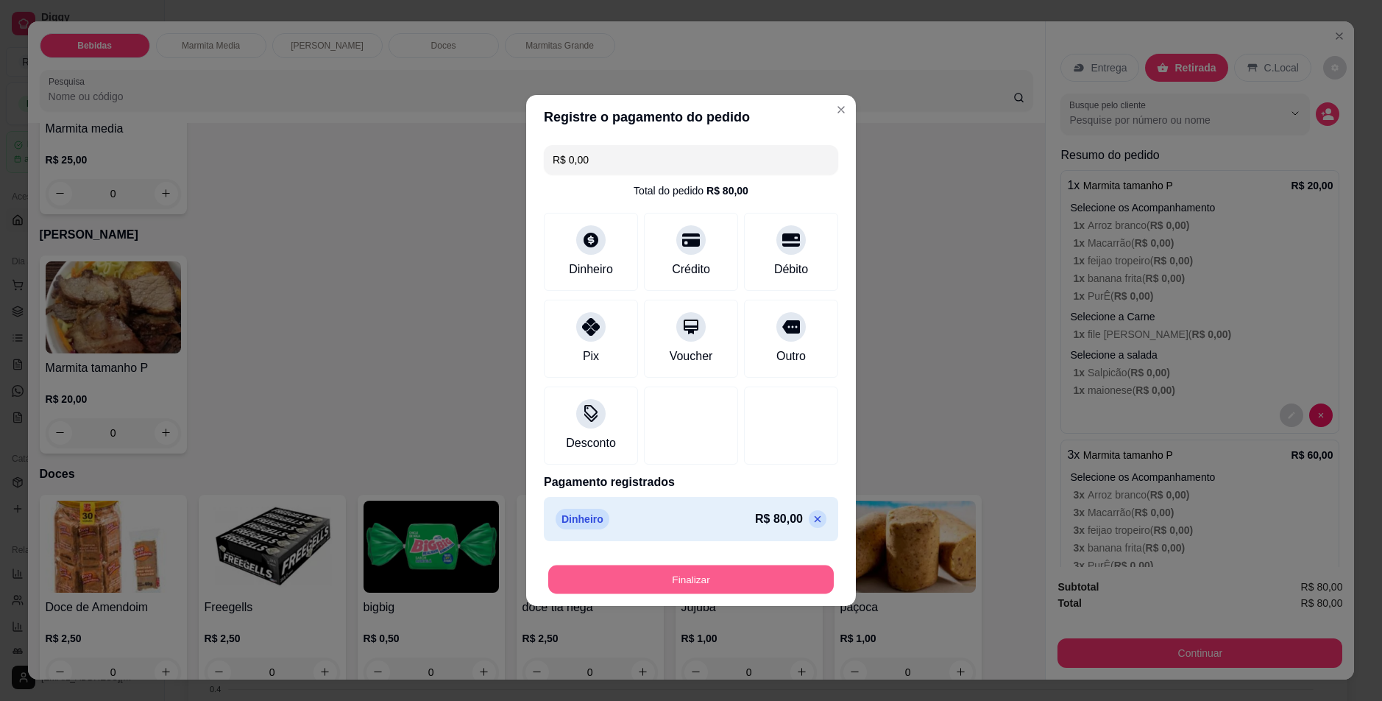
click at [754, 578] on button "Finalizar" at bounding box center [691, 579] width 286 height 29
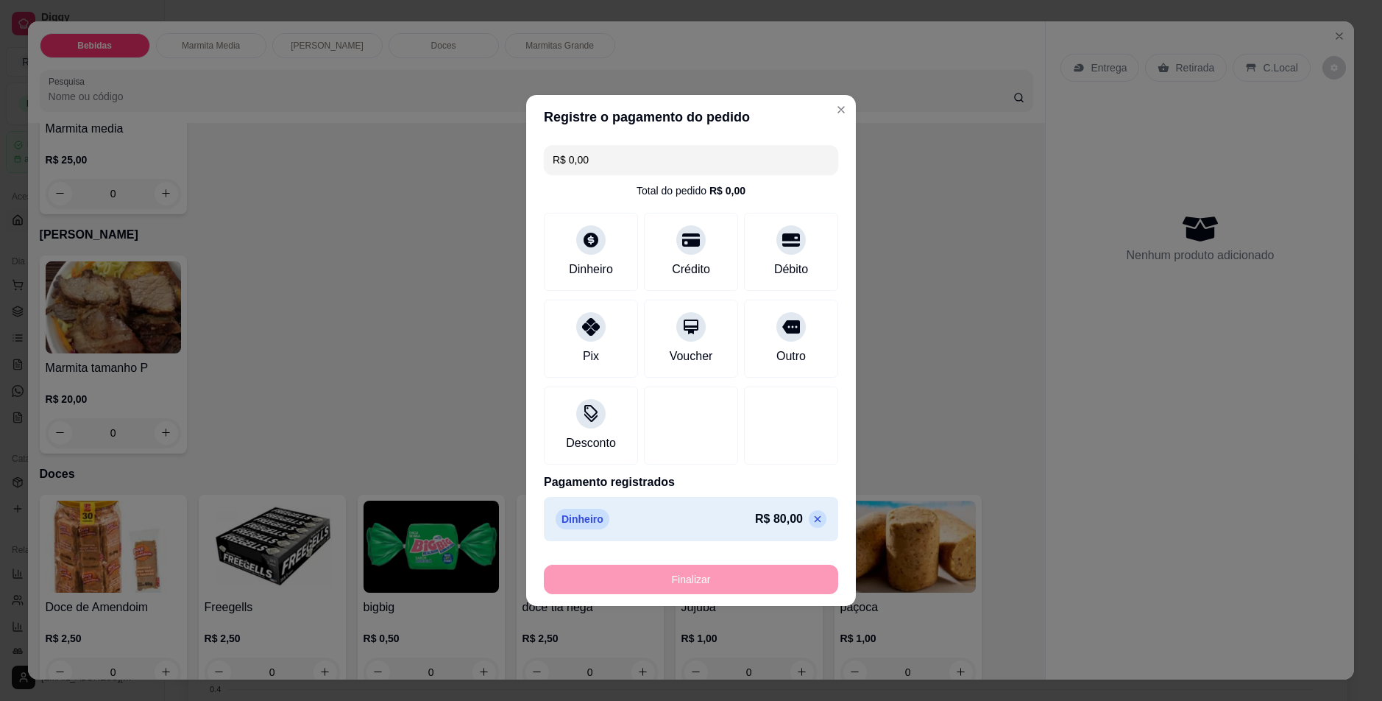
type input "-R$ 80,00"
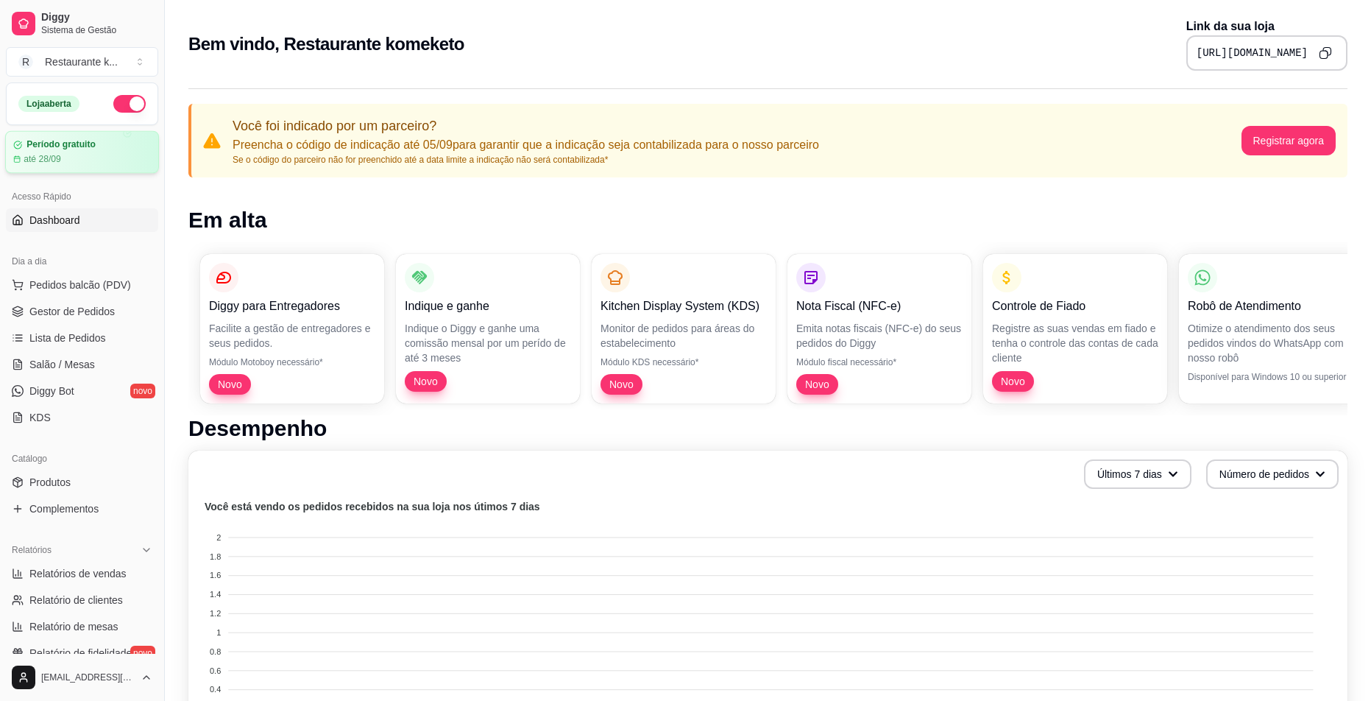
click at [46, 135] on div "Período gratuito até 28/09" at bounding box center [82, 152] width 154 height 43
click at [83, 336] on span "Lista de Pedidos" at bounding box center [67, 337] width 77 height 15
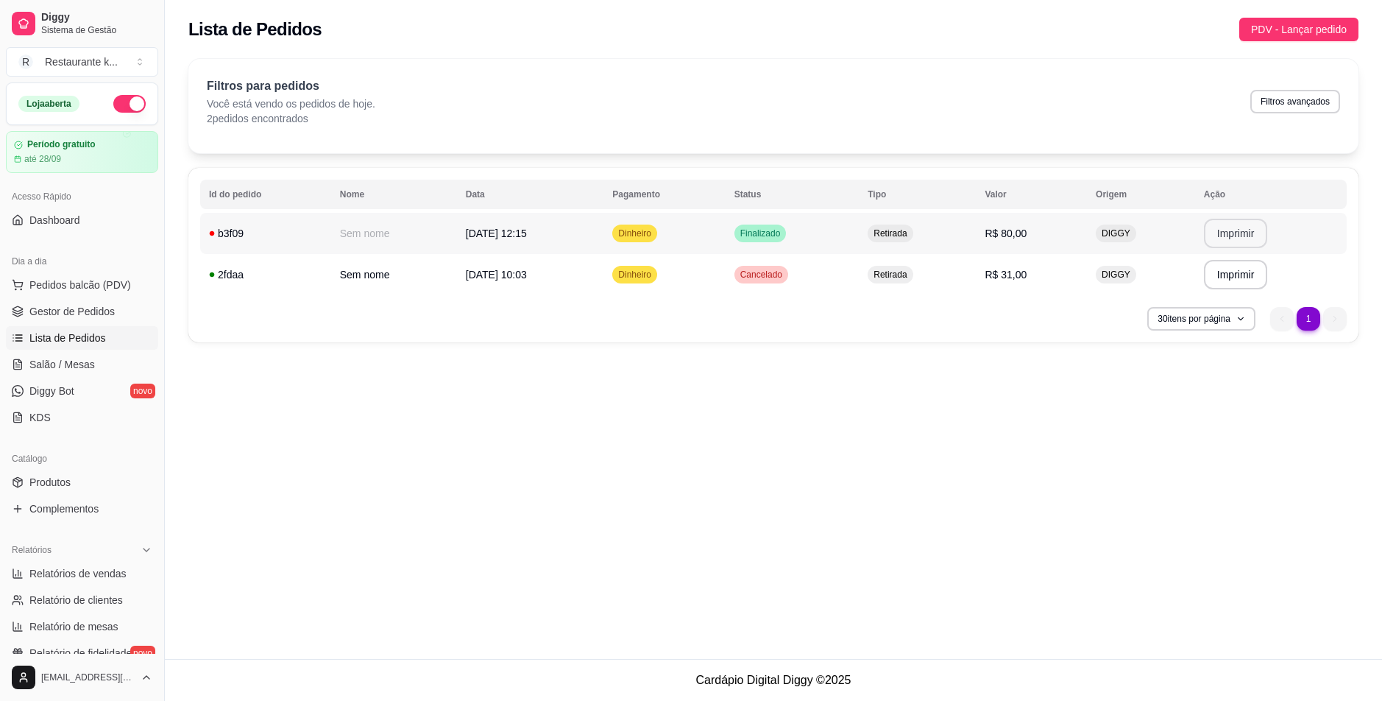
click at [1236, 238] on button "Imprimir" at bounding box center [1236, 233] width 64 height 29
